Goal: Navigation & Orientation: Find specific page/section

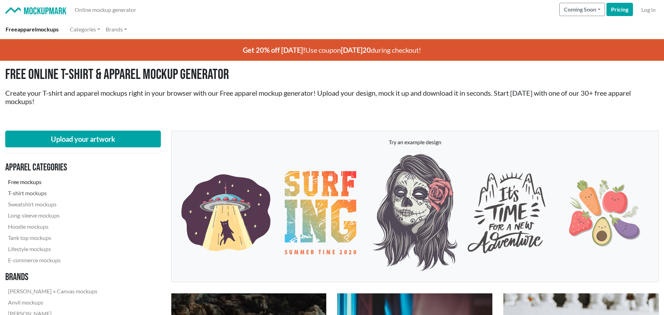
click at [39, 192] on link "T-shirt mockups" at bounding box center [52, 192] width 95 height 11
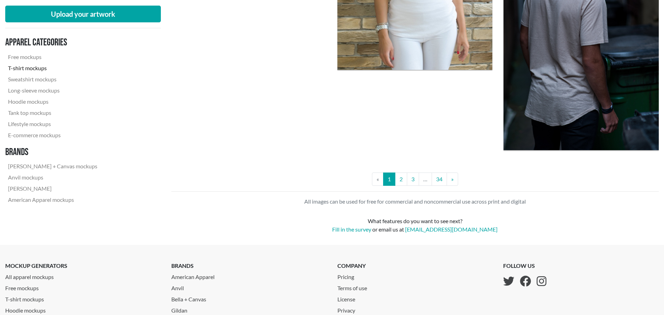
scroll to position [1889, 0]
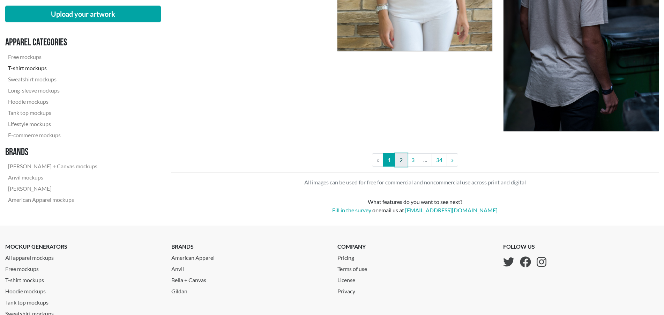
click at [402, 163] on link "2" at bounding box center [401, 159] width 12 height 13
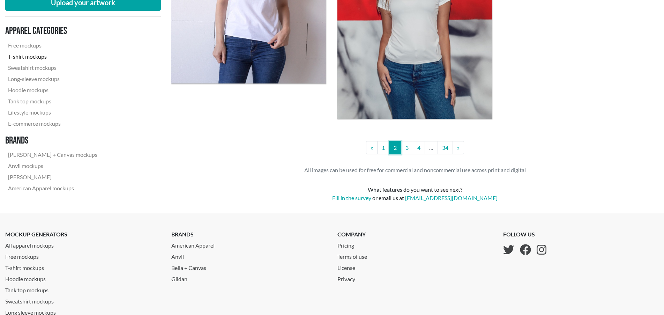
scroll to position [1994, 0]
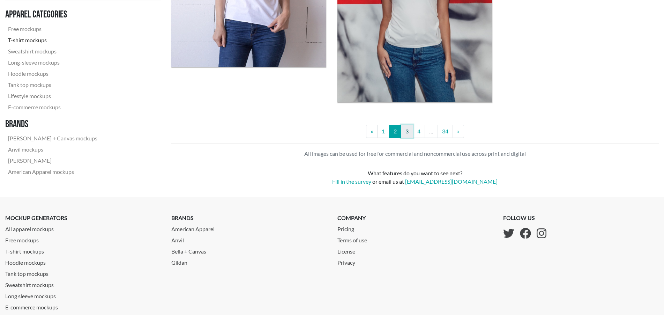
click at [408, 129] on link "3" at bounding box center [407, 131] width 12 height 13
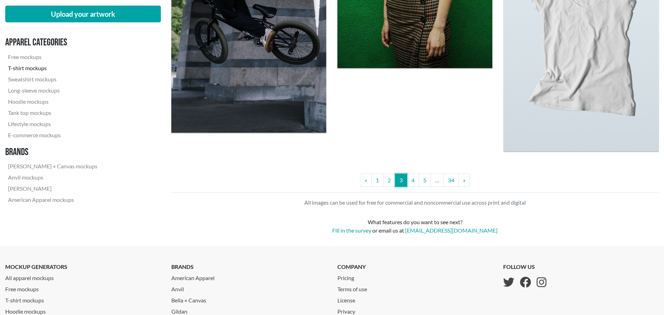
scroll to position [1974, 0]
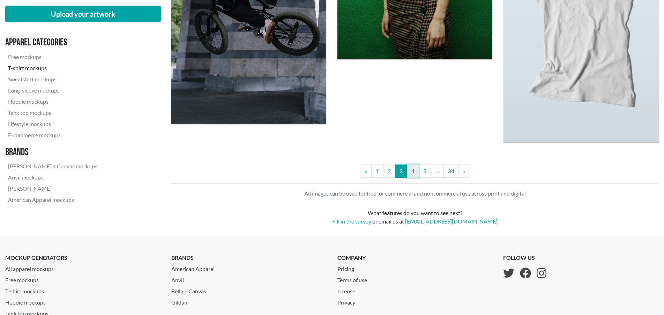
click at [412, 173] on link "4" at bounding box center [413, 170] width 12 height 13
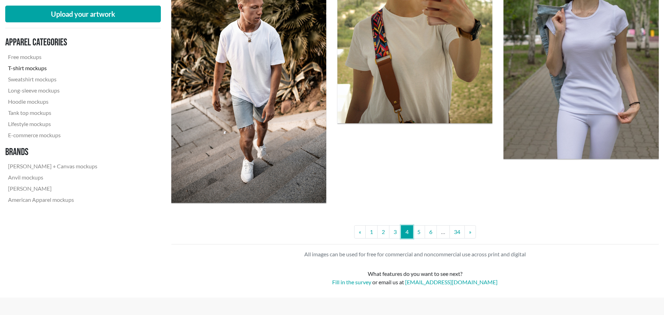
scroll to position [1835, 0]
click at [421, 233] on link "5" at bounding box center [419, 231] width 12 height 13
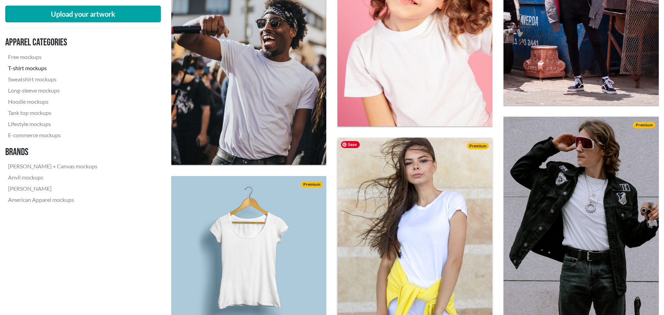
scroll to position [1580, 0]
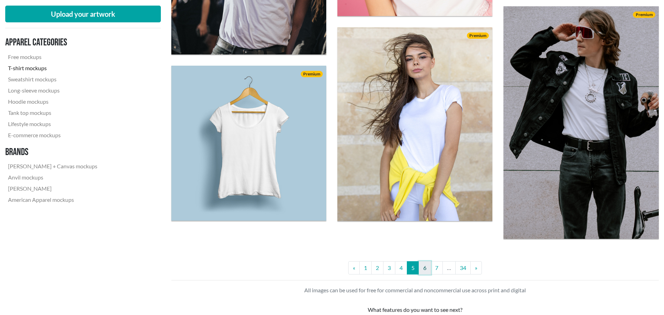
click at [425, 270] on link "6" at bounding box center [425, 267] width 12 height 13
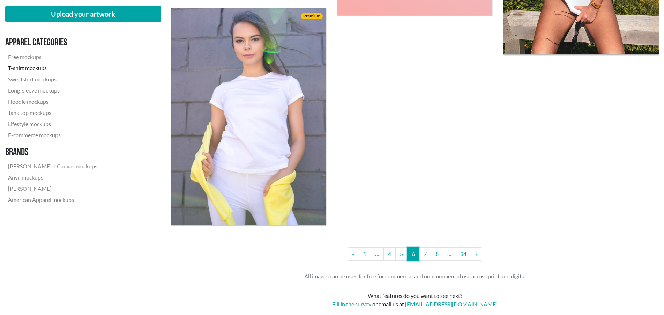
scroll to position [1818, 0]
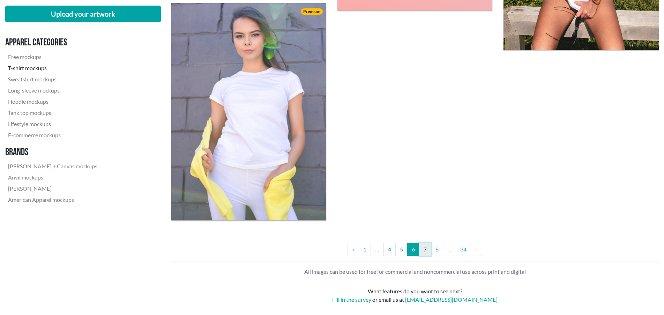
click at [425, 253] on link "7" at bounding box center [425, 248] width 12 height 13
